Goal: Information Seeking & Learning: Learn about a topic

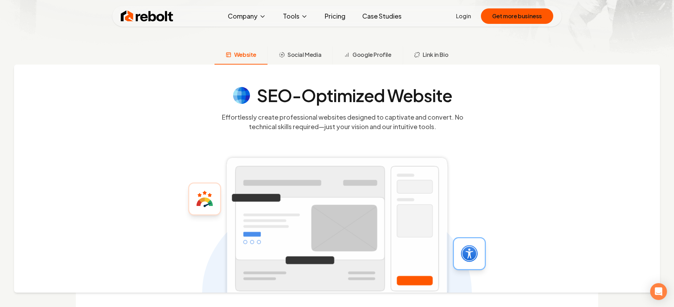
scroll to position [241, 0]
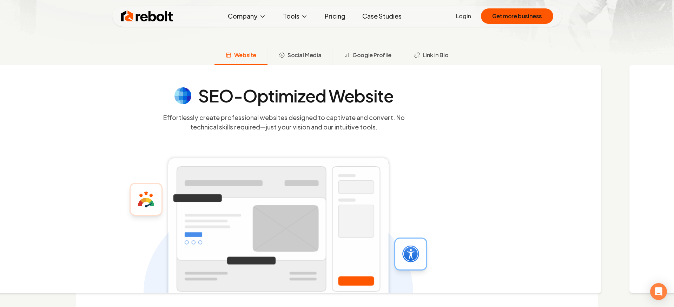
drag, startPoint x: 430, startPoint y: 128, endPoint x: 342, endPoint y: 117, distance: 88.5
click at [343, 117] on icon at bounding box center [279, 224] width 270 height 228
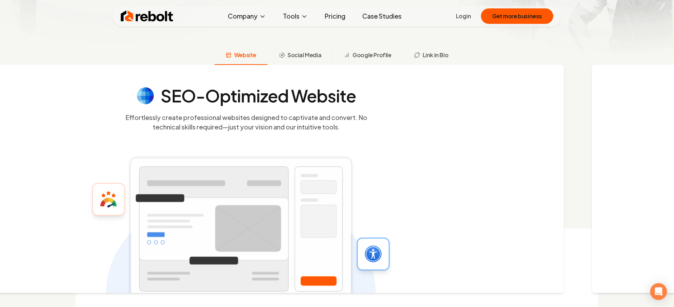
click at [342, 117] on icon at bounding box center [241, 224] width 270 height 228
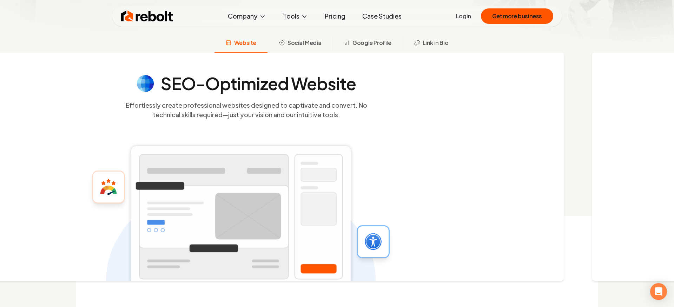
scroll to position [253, 0]
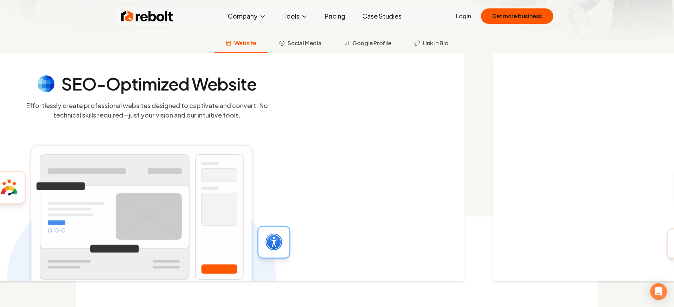
drag, startPoint x: 305, startPoint y: 117, endPoint x: 215, endPoint y: 109, distance: 90.6
click at [208, 109] on icon at bounding box center [142, 212] width 270 height 228
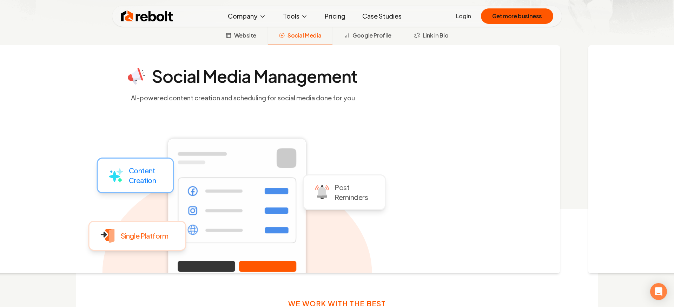
scroll to position [262, 0]
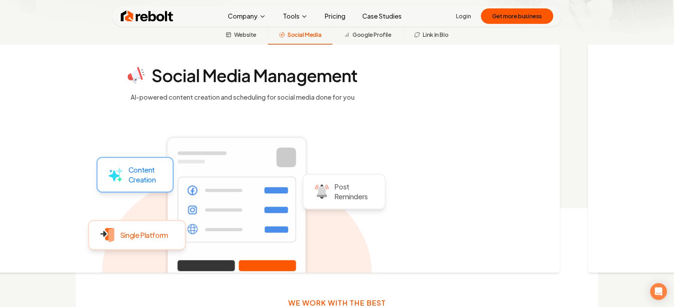
drag, startPoint x: 463, startPoint y: 113, endPoint x: 311, endPoint y: 110, distance: 152.1
click at [318, 111] on div "Social Media Management AI-powered content creation and scheduling for social m…" at bounding box center [237, 159] width 646 height 228
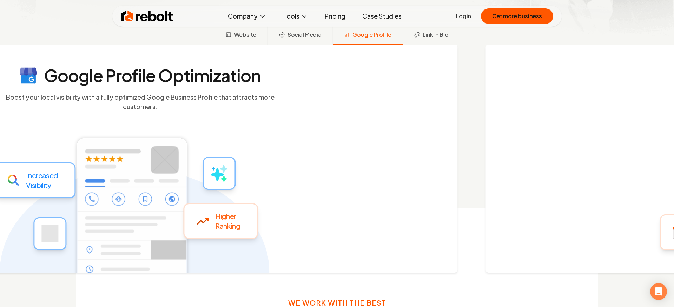
drag, startPoint x: 445, startPoint y: 115, endPoint x: 275, endPoint y: 125, distance: 170.3
click at [273, 119] on div "Google Profile Optimization Boost your local visibility with a fully optimized …" at bounding box center [134, 159] width 646 height 228
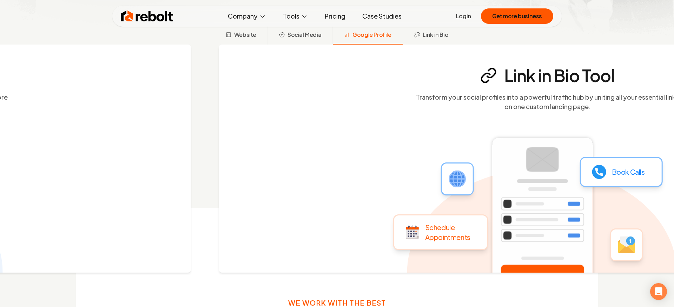
drag, startPoint x: 343, startPoint y: 123, endPoint x: 14, endPoint y: 115, distance: 329.6
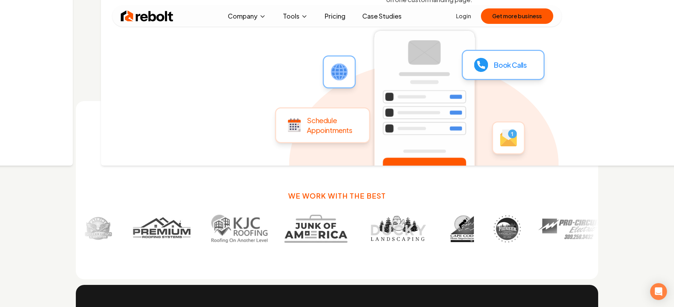
scroll to position [405, 0]
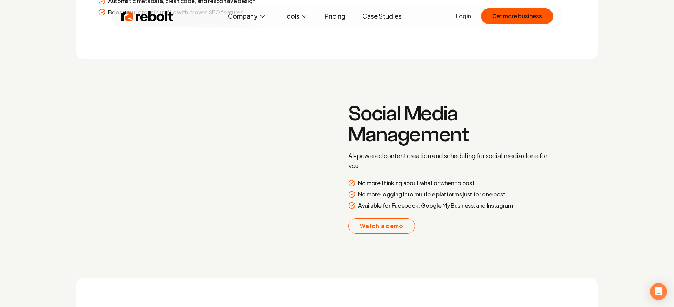
scroll to position [1156, 0]
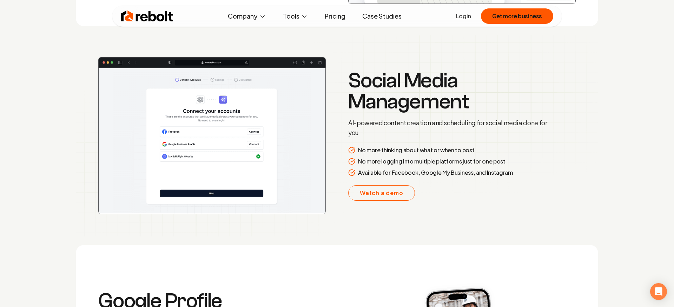
click at [249, 142] on img at bounding box center [212, 135] width 228 height 157
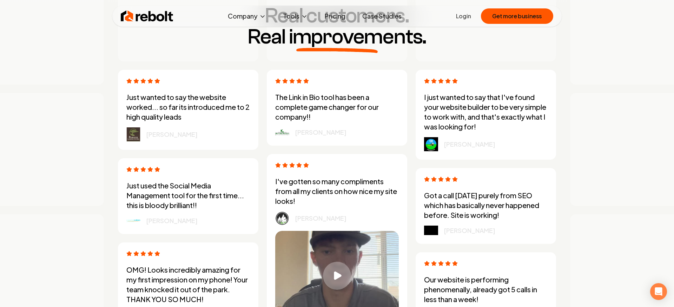
scroll to position [1892, 0]
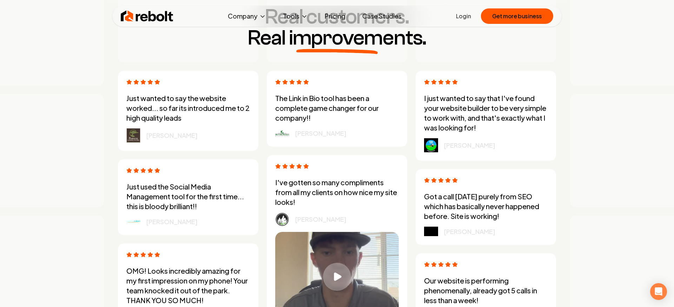
click at [340, 116] on p "The Link in Bio tool has been a complete game changer for our company!!" at bounding box center [337, 108] width 124 height 30
click at [386, 16] on link "Case Studies" at bounding box center [382, 16] width 51 height 14
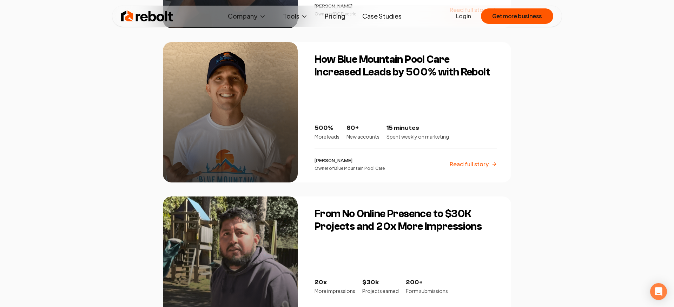
scroll to position [875, 0]
